Goal: Information Seeking & Learning: Find specific fact

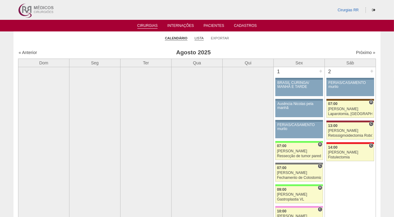
click at [200, 37] on link "Lista" at bounding box center [199, 38] width 9 height 5
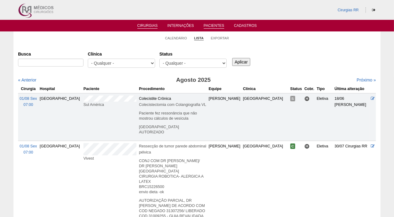
click at [212, 25] on link "Pacientes" at bounding box center [214, 26] width 20 height 5
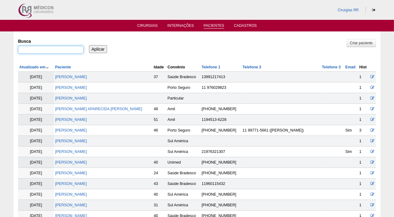
click at [47, 48] on input "Busca" at bounding box center [50, 50] width 65 height 8
paste input "JÉSSICA ALIYNE JACOB"
type input "JÉSSICA ALIYNE JACOB"
click at [98, 51] on input "Aplicar" at bounding box center [98, 49] width 18 height 8
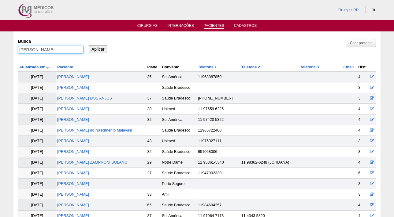
drag, startPoint x: 70, startPoint y: 50, endPoint x: 4, endPoint y: 55, distance: 66.2
click at [4, 55] on div "Pacientes Criar paciente [GEOGRAPHIC_DATA] [PERSON_NAME] Aplicar Atualizado em …" at bounding box center [197, 160] width 394 height 259
click at [46, 50] on input "Busca" at bounding box center [50, 50] width 65 height 8
paste input "[PERSON_NAME]"
type input "[PERSON_NAME]"
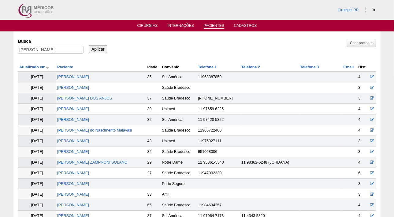
click at [102, 47] on input "Aplicar" at bounding box center [98, 49] width 18 height 8
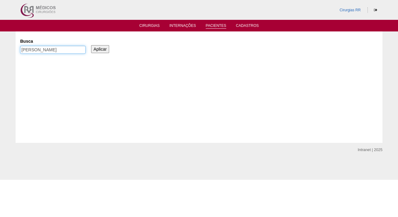
click at [72, 48] on input "[PERSON_NAME]" at bounding box center [52, 50] width 65 height 8
click at [101, 51] on input "Aplicar" at bounding box center [100, 49] width 18 height 8
